Goal: Task Accomplishment & Management: Complete application form

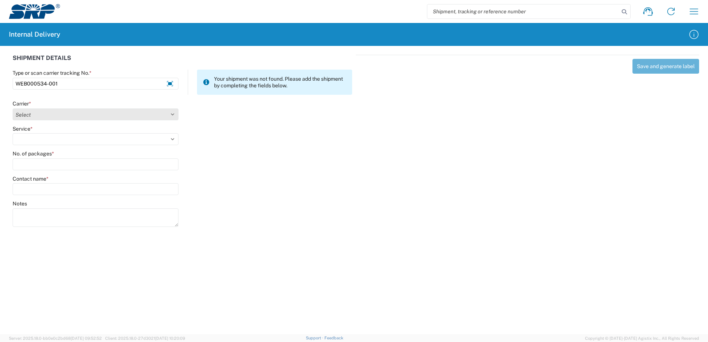
type input "WEB000534-001"
click at [172, 112] on select "Select Amazon Logistics ATI Trucking BC Dimerco Logistics Empire Southwest FedE…" at bounding box center [96, 114] width 166 height 12
select select "18714"
click at [13, 108] on select "Select Amazon Logistics ATI Trucking BC Dimerco Logistics Empire Southwest FedE…" at bounding box center [96, 114] width 166 height 12
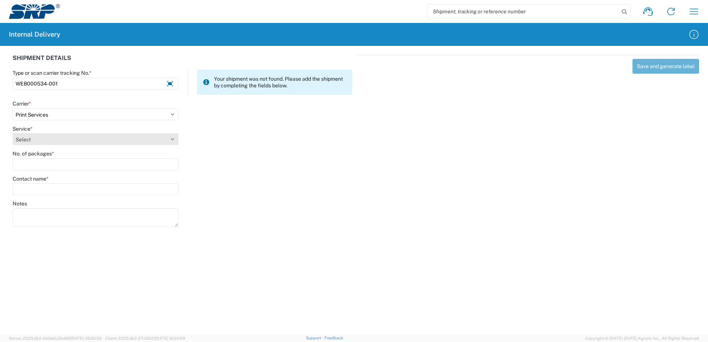
click at [172, 138] on select "Select Ground Inter-office" at bounding box center [96, 139] width 166 height 12
select select "35764"
click at [13, 133] on select "Select Ground Inter-office" at bounding box center [96, 139] width 166 height 12
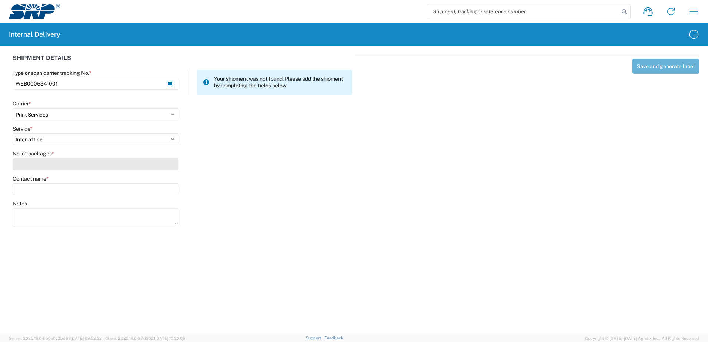
click at [167, 166] on input "No. of packages *" at bounding box center [96, 164] width 166 height 12
type input "1"
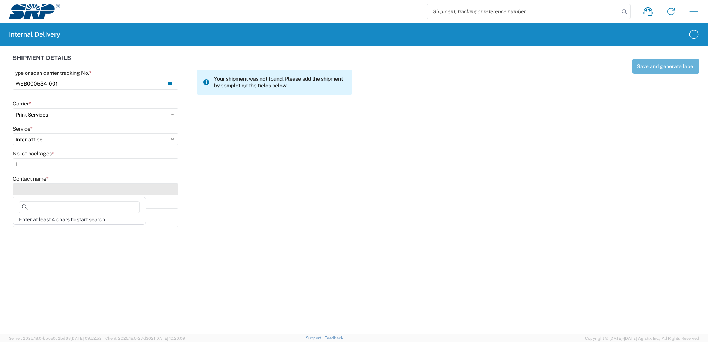
click at [150, 188] on input "Contact name *" at bounding box center [96, 189] width 166 height 12
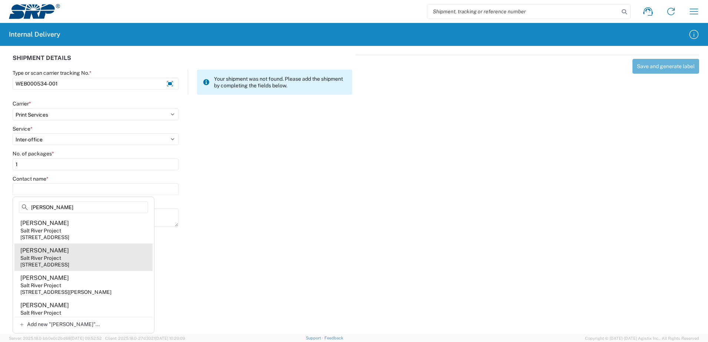
type input "[PERSON_NAME]"
click at [70, 259] on agx-address-suggestion-item "[PERSON_NAME] Salt River Project [STREET_ADDRESS]" at bounding box center [83, 257] width 138 height 27
type input "[PERSON_NAME]"
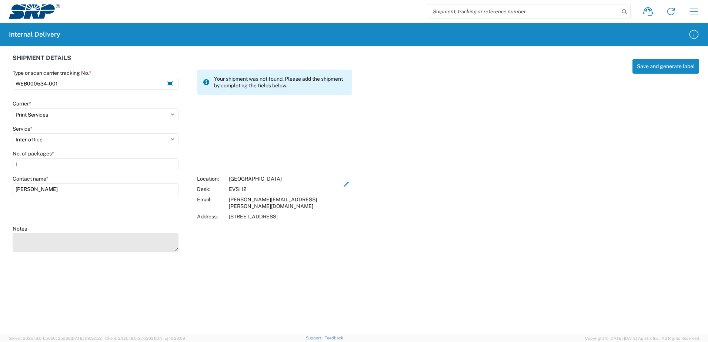
click at [57, 233] on textarea "Notes" at bounding box center [96, 242] width 166 height 19
type textarea "Tempe Line Tailboard Notepad"
click at [389, 296] on agx-forms-host "Shipment request Shipment tracking Internal delivery Transit update My profile …" at bounding box center [354, 171] width 708 height 342
click at [661, 67] on button "Save and generate label" at bounding box center [665, 66] width 67 height 15
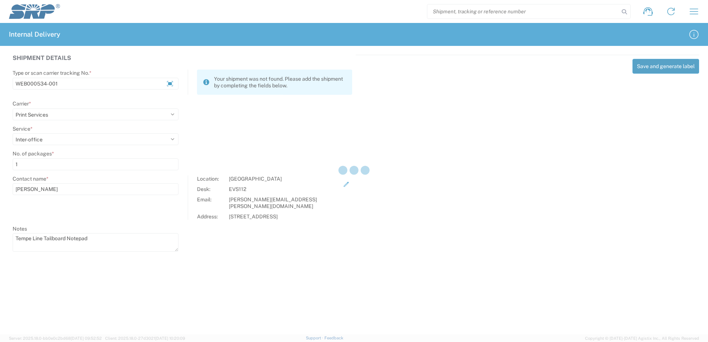
select select
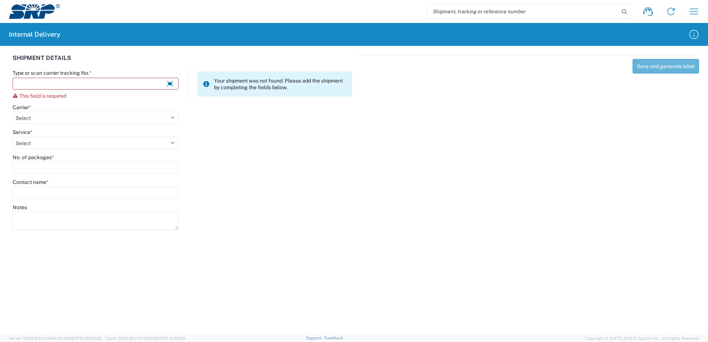
click at [137, 1] on agx-form-navbar "Shipment request Shipment tracking Internal delivery Transit update My profile" at bounding box center [354, 11] width 708 height 23
